Goal: Information Seeking & Learning: Understand process/instructions

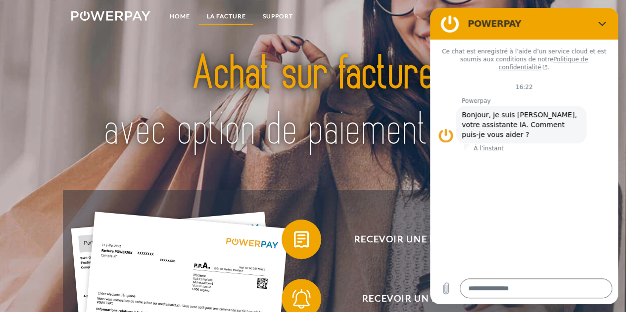
click at [226, 19] on link "LA FACTURE" at bounding box center [226, 16] width 56 height 18
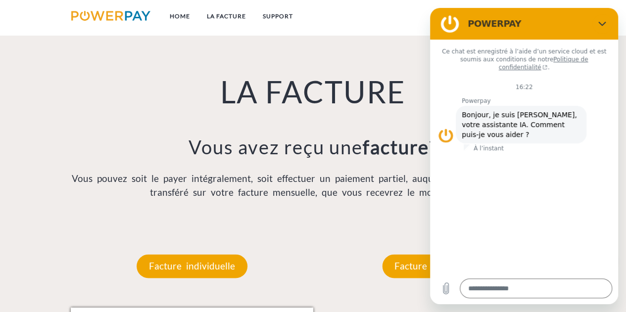
scroll to position [653, 0]
click at [597, 22] on button "Fermer" at bounding box center [603, 24] width 20 height 20
type textarea "*"
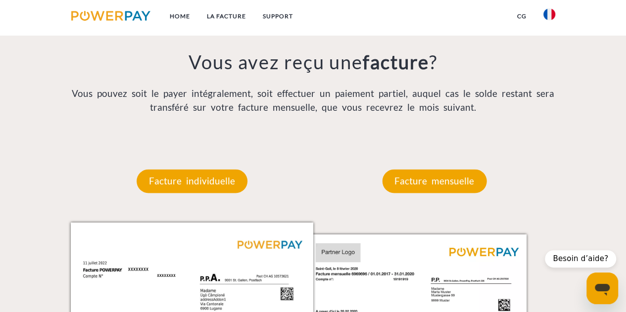
scroll to position [736, 0]
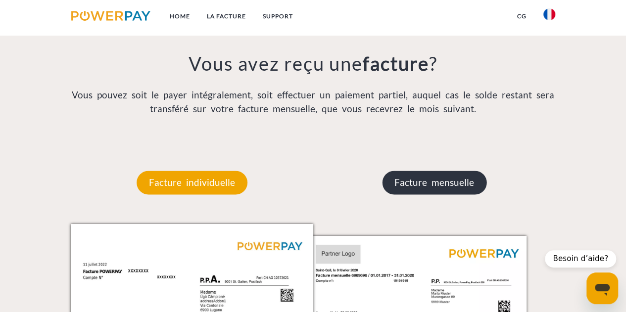
click at [418, 183] on p "Facture mensuelle" at bounding box center [434, 183] width 104 height 24
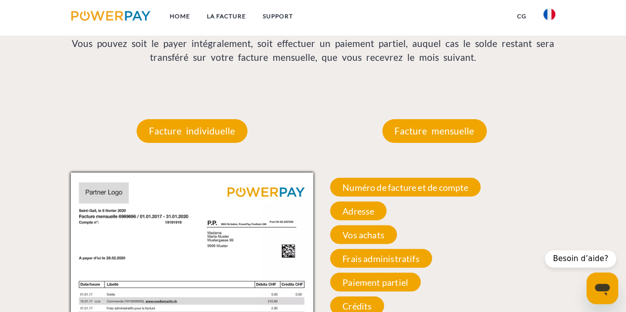
scroll to position [838, 0]
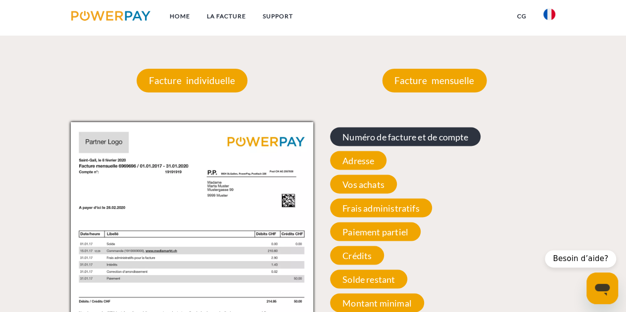
click at [390, 139] on span "Numéro de facture et de compte" at bounding box center [405, 136] width 151 height 19
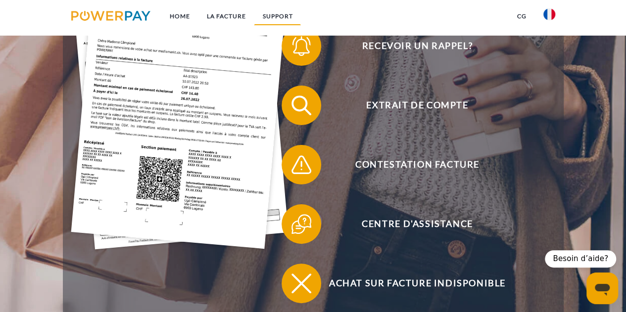
click at [288, 12] on link "Support" at bounding box center [277, 16] width 47 height 18
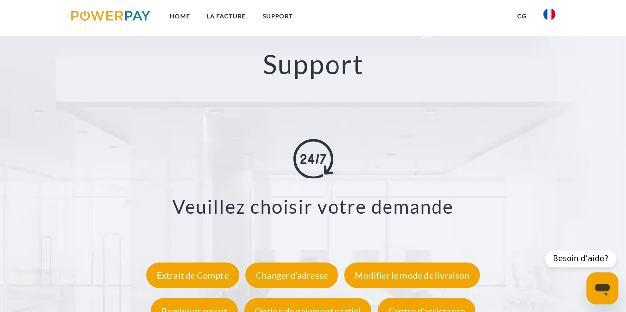
scroll to position [1724, 0]
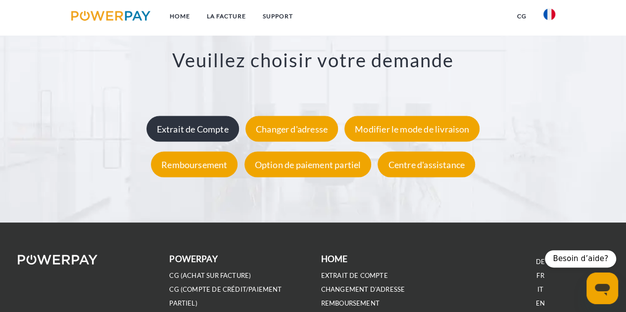
click at [207, 136] on div "Extrait de Compte" at bounding box center [193, 129] width 93 height 26
